Goal: Information Seeking & Learning: Learn about a topic

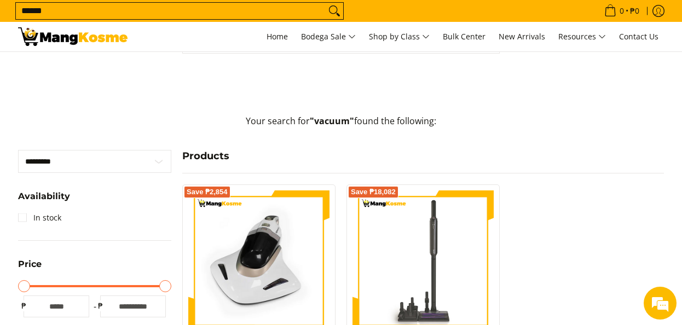
scroll to position [176, 0]
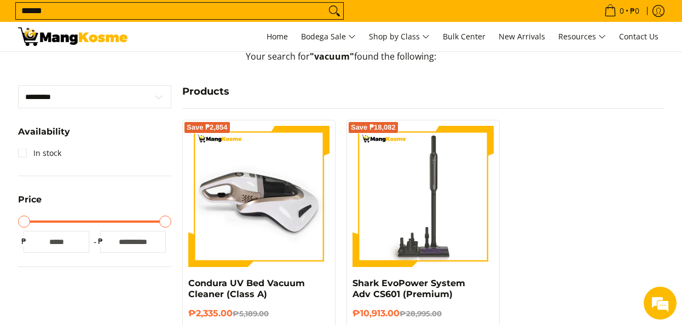
click at [267, 170] on img at bounding box center [258, 196] width 141 height 141
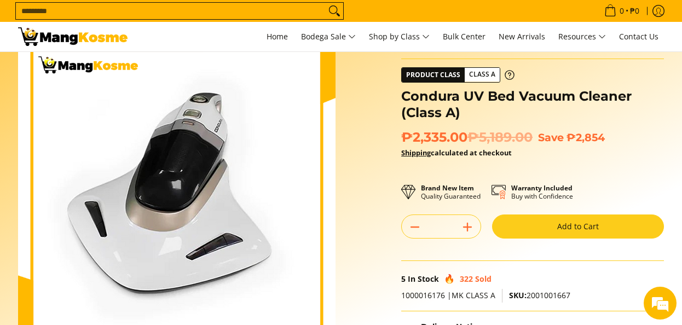
scroll to position [35, 0]
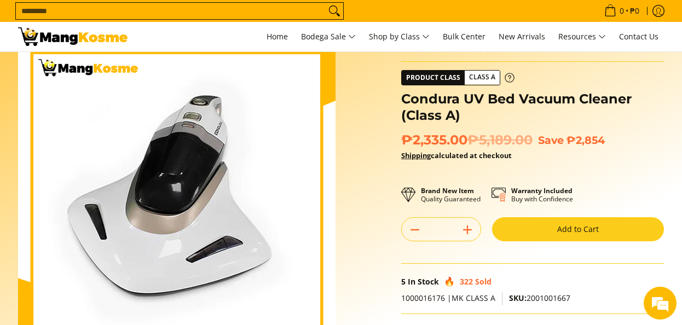
click at [505, 77] on icon at bounding box center [510, 78] width 10 height 10
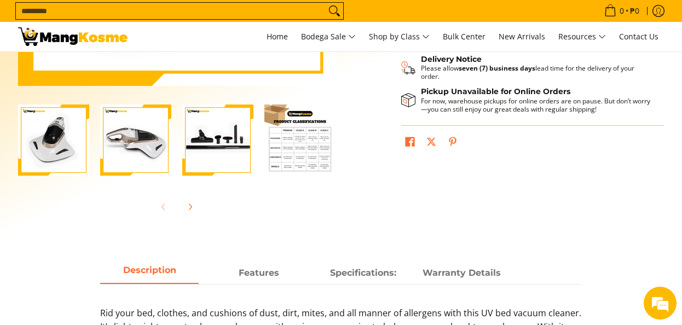
scroll to position [344, 0]
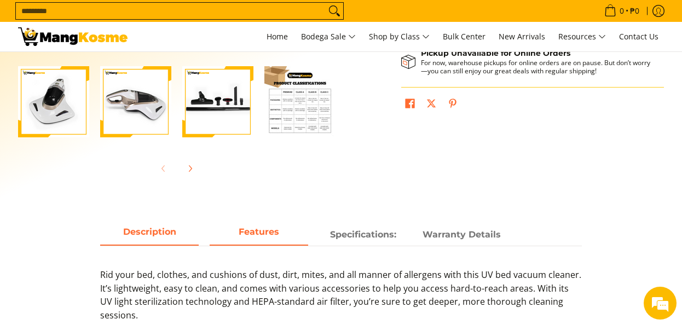
click at [274, 225] on span "Features" at bounding box center [259, 235] width 99 height 20
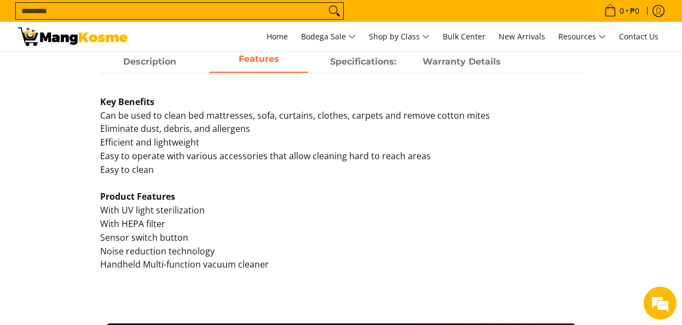
scroll to position [514, 0]
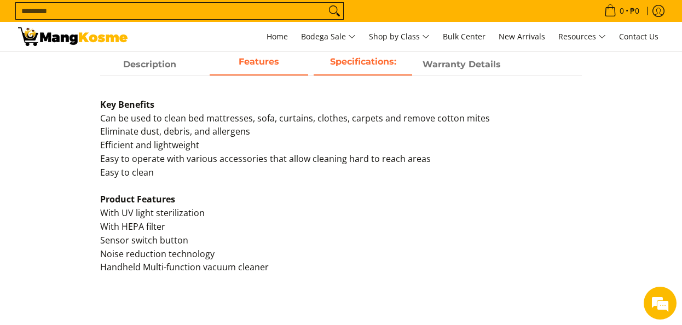
click at [389, 70] on span "Specifications:" at bounding box center [363, 65] width 99 height 20
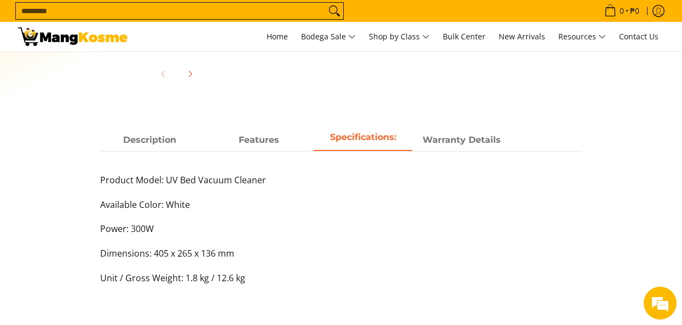
scroll to position [470, 0]
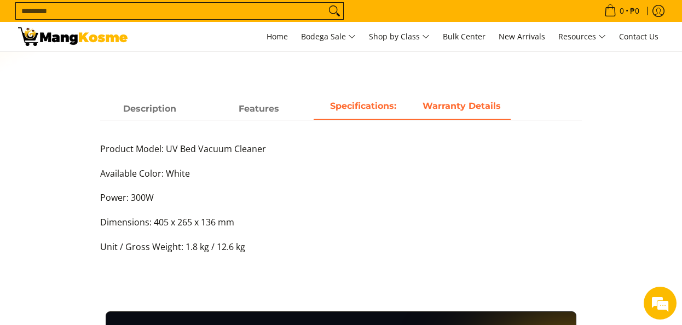
click at [478, 107] on strong "Warranty Details" at bounding box center [462, 106] width 78 height 10
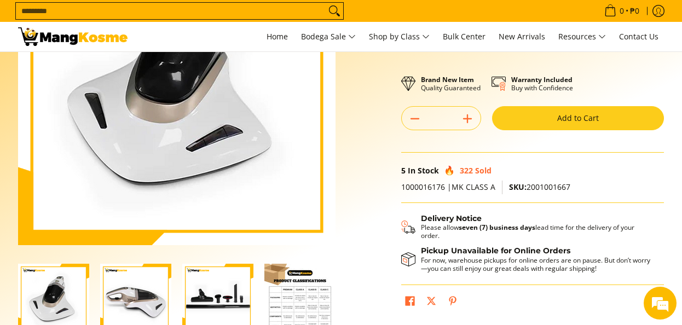
scroll to position [213, 0]
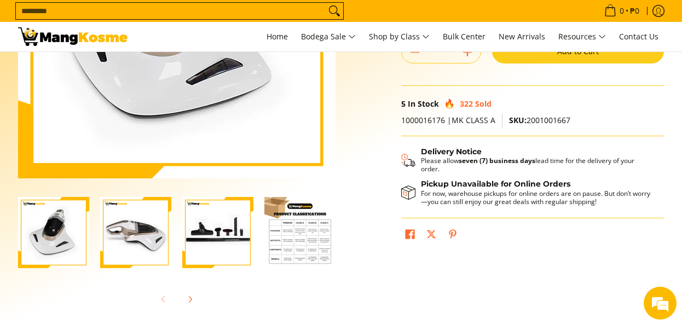
click at [136, 245] on img "Condura UV Bed Vacuum Cleaner (Class A)-2" at bounding box center [135, 232] width 71 height 71
drag, startPoint x: 182, startPoint y: 246, endPoint x: 187, endPoint y: 298, distance: 52.3
click at [186, 246] on img "Condura UV Bed Vacuum Cleaner (Class A)-3" at bounding box center [217, 232] width 71 height 71
click at [197, 245] on img "Condura UV Bed Vacuum Cleaner (Class A)-3" at bounding box center [217, 232] width 71 height 71
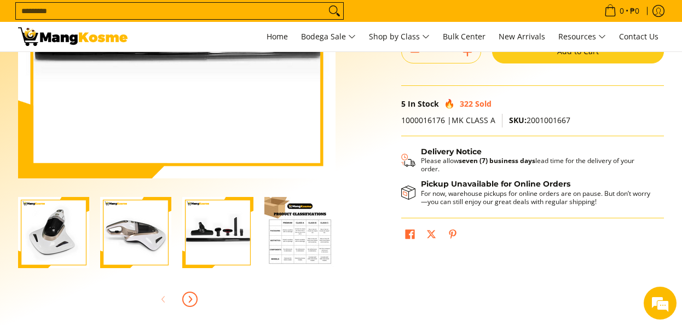
click at [188, 298] on icon "Next" at bounding box center [190, 299] width 9 height 9
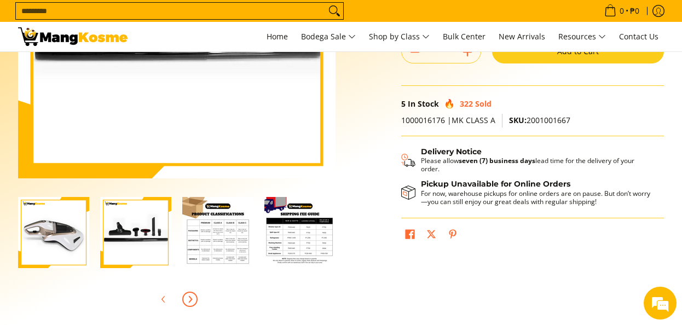
click at [165, 271] on div at bounding box center [135, 233] width 71 height 85
click at [163, 295] on icon "Previous" at bounding box center [163, 299] width 9 height 9
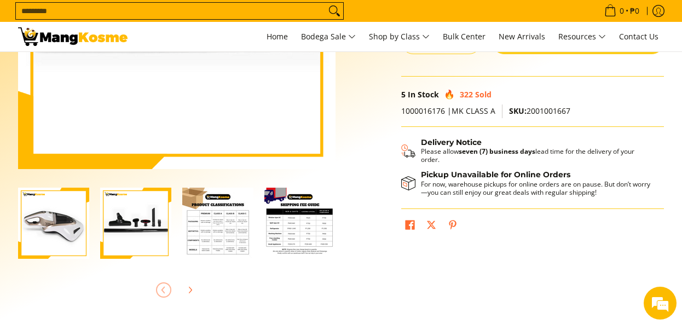
scroll to position [0, 0]
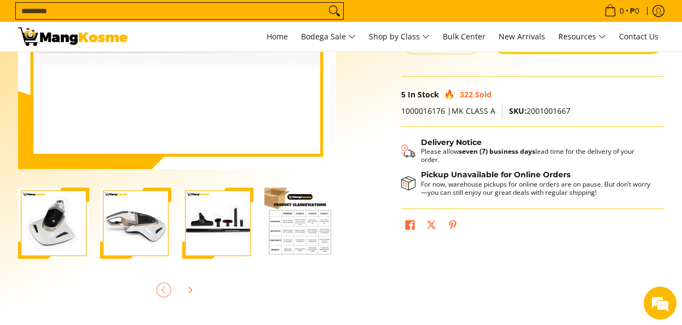
click at [69, 226] on img "Condura UV Bed Vacuum Cleaner (Class A)-1" at bounding box center [53, 223] width 71 height 71
click at [186, 288] on icon "Next" at bounding box center [190, 290] width 9 height 9
click at [190, 290] on icon "Next" at bounding box center [190, 290] width 9 height 9
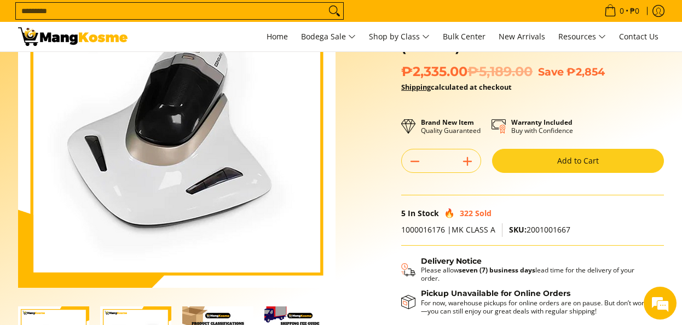
scroll to position [220, 0]
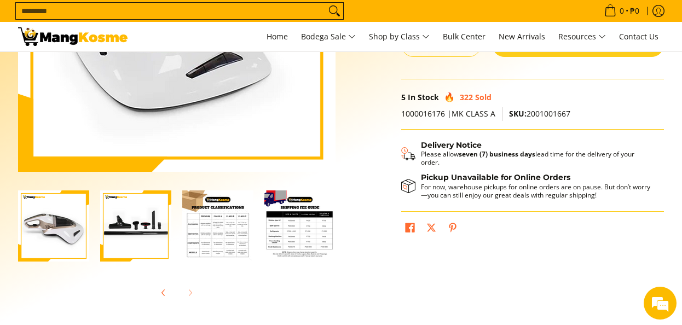
click at [183, 293] on div at bounding box center [177, 293] width 318 height 24
click at [208, 228] on img "Condura UV Bed Vacuum Cleaner (Class A)-4" at bounding box center [217, 226] width 71 height 71
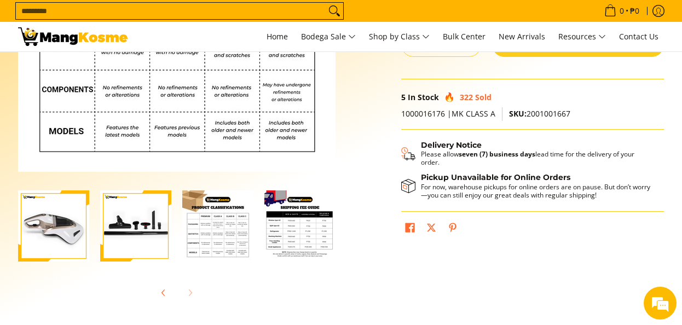
scroll to position [262, 0]
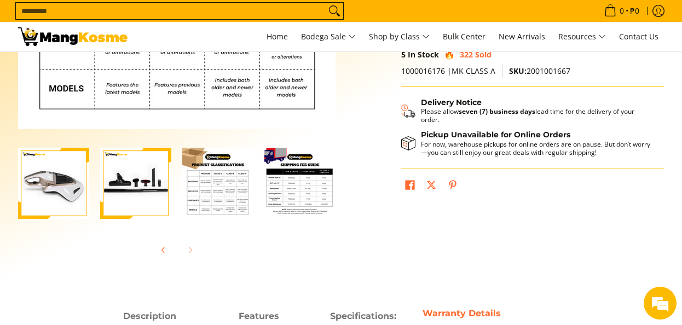
click at [336, 185] on div "Skip to Main Content Enable zoom Disable zoom Enable zoom Disable zoom" at bounding box center [177, 37] width 329 height 451
click at [308, 182] on img "Condura UV Bed Vacuum Cleaner (Class A)-5" at bounding box center [300, 183] width 71 height 71
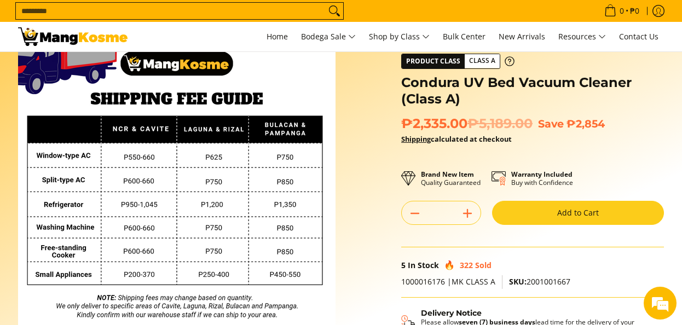
scroll to position [91, 0]
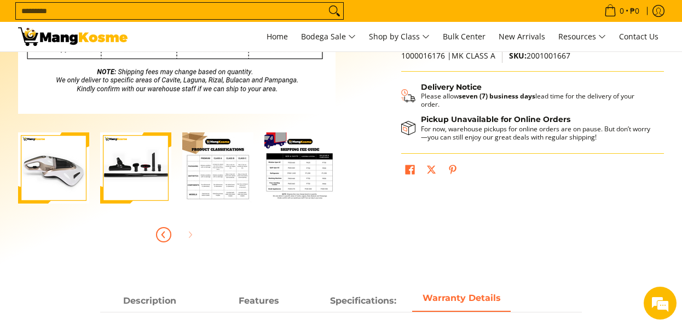
click at [160, 240] on span "Previous" at bounding box center [163, 234] width 13 height 13
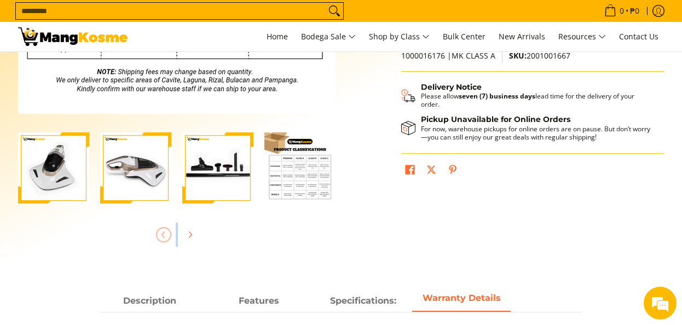
click at [160, 240] on div at bounding box center [177, 235] width 318 height 24
click at [61, 182] on img "Condura UV Bed Vacuum Cleaner (Class A)-1" at bounding box center [53, 168] width 71 height 71
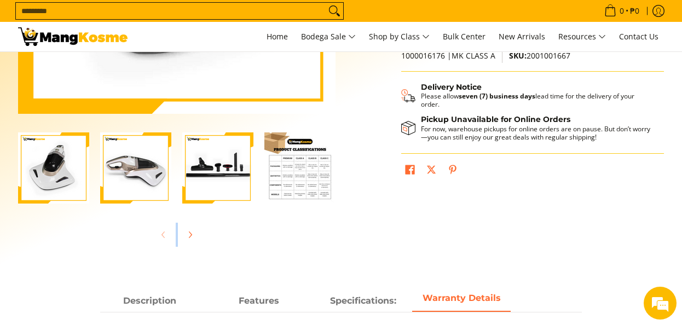
click at [107, 183] on img "Condura UV Bed Vacuum Cleaner (Class A)-2" at bounding box center [135, 168] width 71 height 71
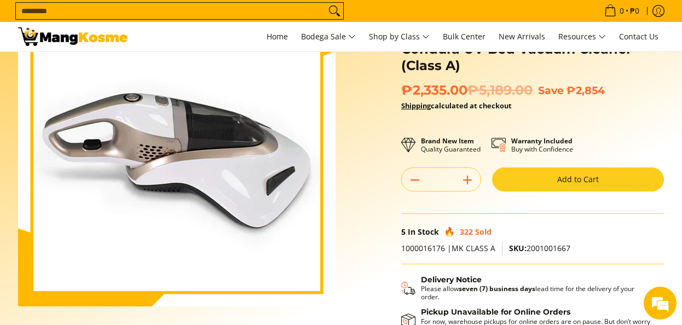
scroll to position [48, 0]
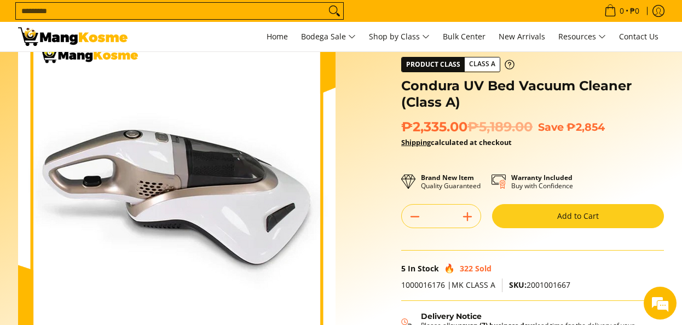
click at [140, 185] on img at bounding box center [177, 185] width 318 height 318
